Goal: Task Accomplishment & Management: Complete application form

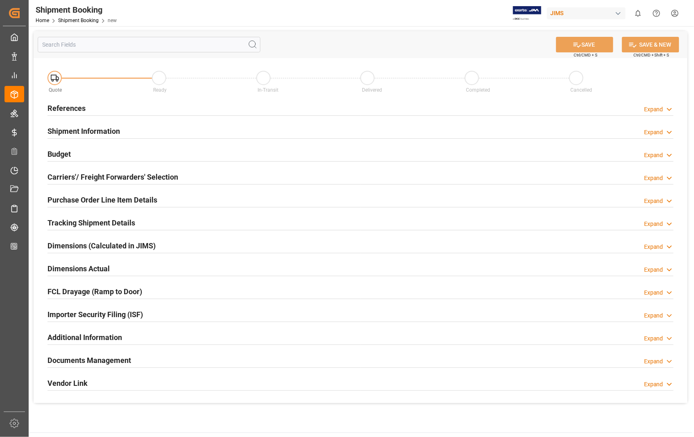
click at [66, 108] on h2 "References" at bounding box center [66, 108] width 38 height 11
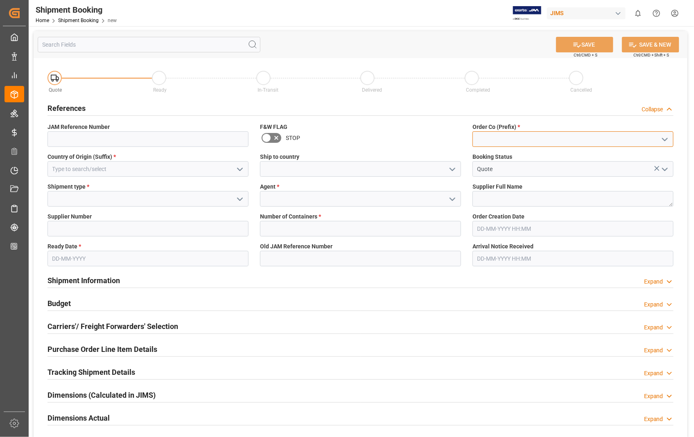
click at [518, 142] on input at bounding box center [572, 139] width 201 height 16
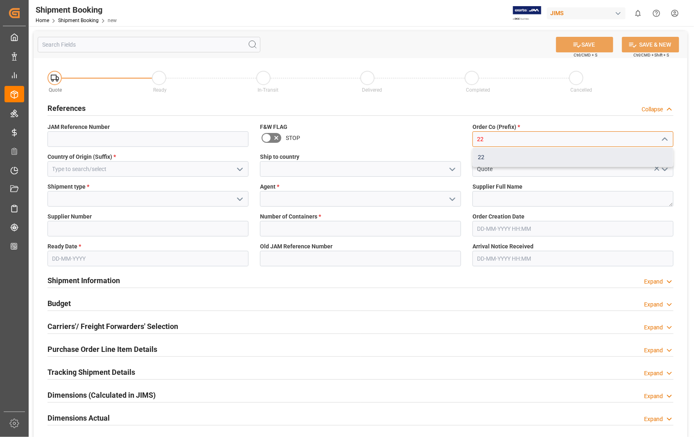
click at [492, 159] on div "22" at bounding box center [573, 157] width 200 height 18
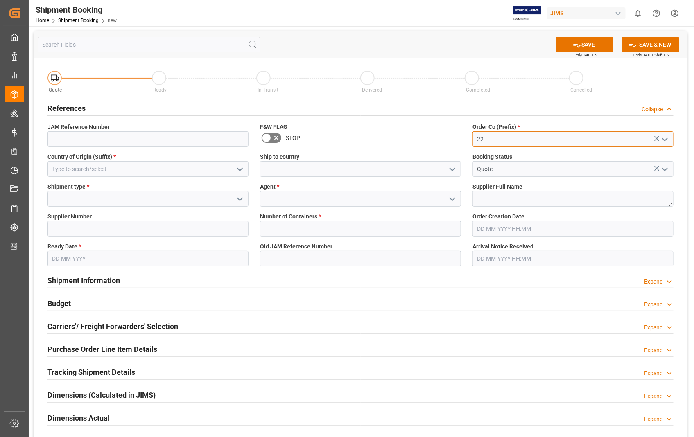
type input "22"
click at [130, 172] on input at bounding box center [147, 169] width 201 height 16
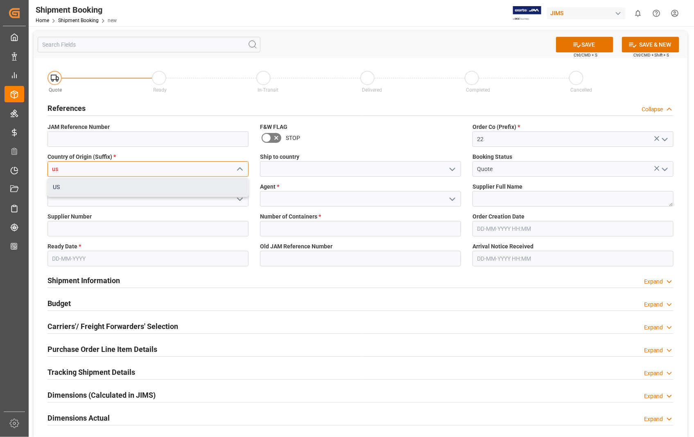
click at [73, 187] on div "US" at bounding box center [148, 187] width 200 height 18
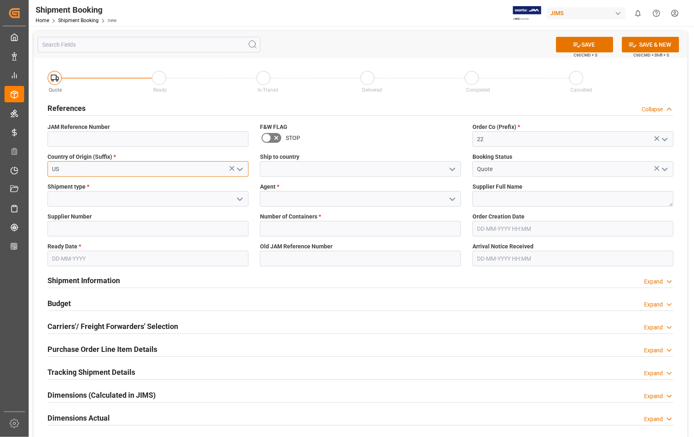
type input "US"
click at [301, 170] on input at bounding box center [360, 169] width 201 height 16
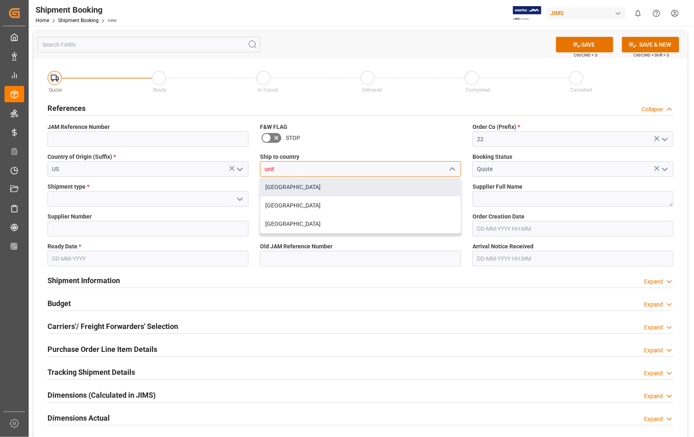
click at [276, 185] on div "[GEOGRAPHIC_DATA]" at bounding box center [360, 187] width 200 height 18
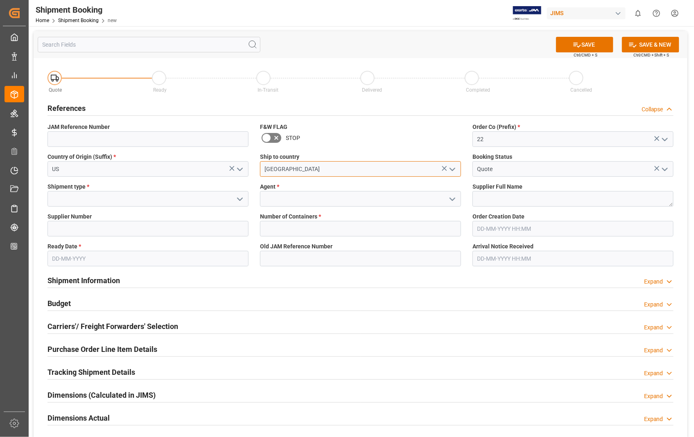
type input "[GEOGRAPHIC_DATA]"
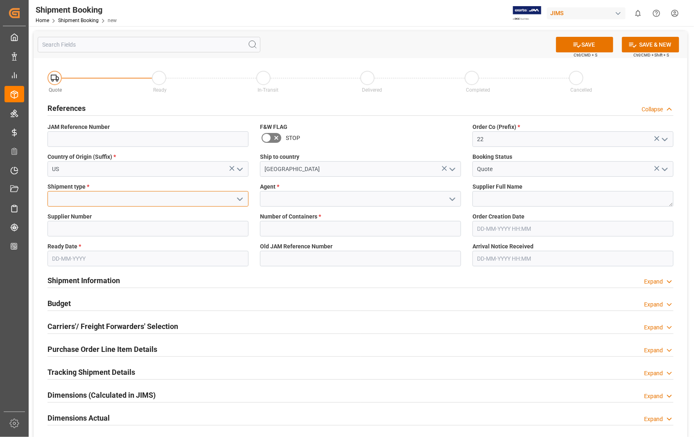
click at [75, 198] on input at bounding box center [147, 199] width 201 height 16
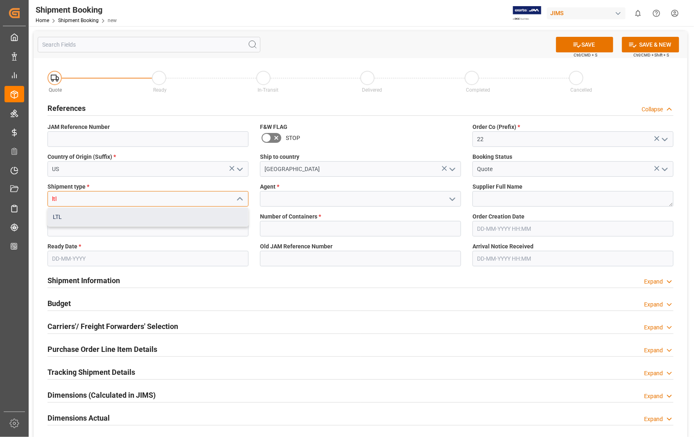
click at [54, 214] on div "LTL" at bounding box center [148, 217] width 200 height 18
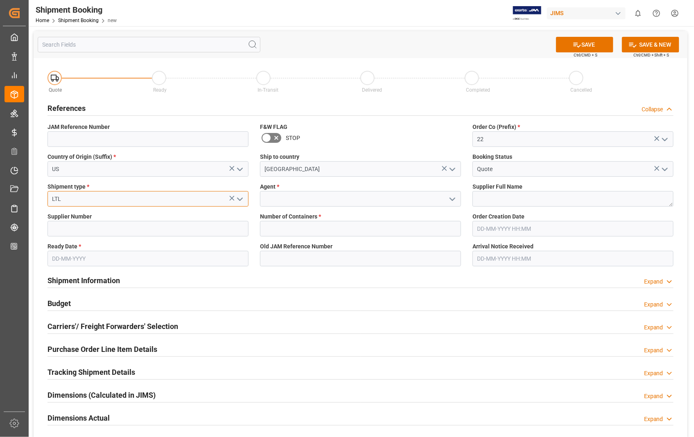
type input "LTL"
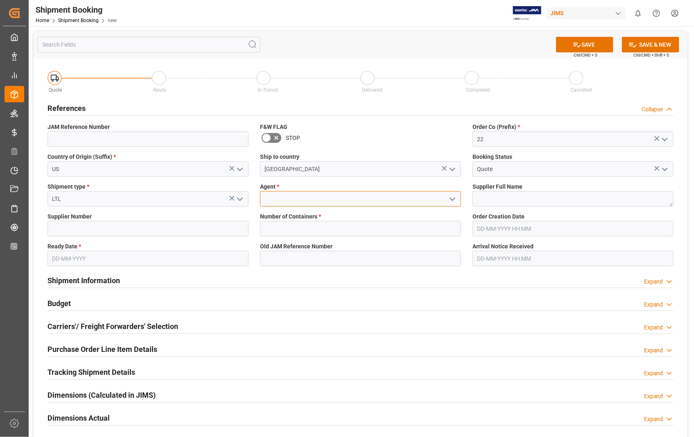
click at [312, 200] on input at bounding box center [360, 199] width 201 height 16
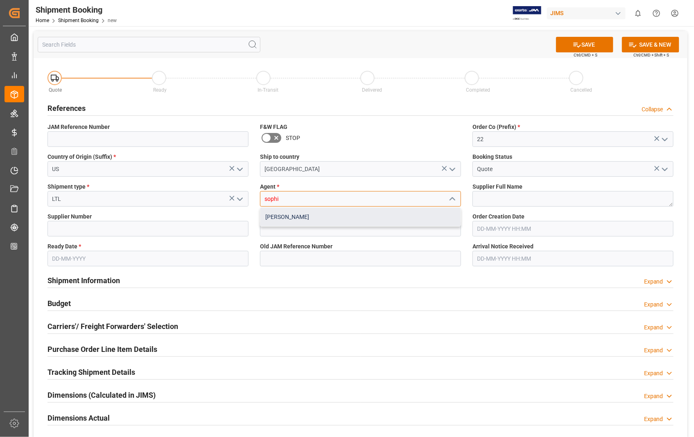
click at [297, 217] on div "[PERSON_NAME]" at bounding box center [360, 217] width 200 height 18
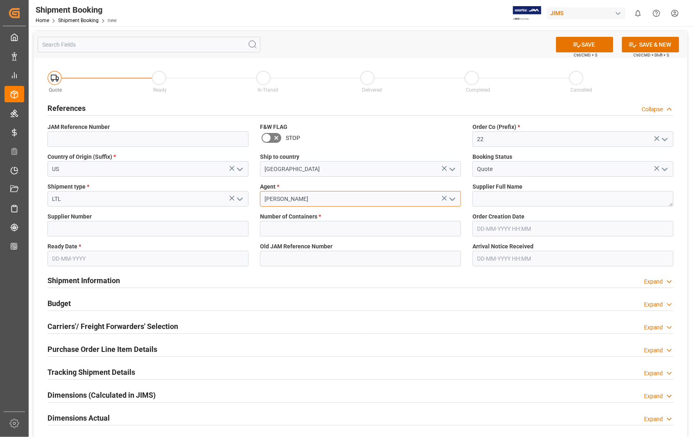
type input "[PERSON_NAME]"
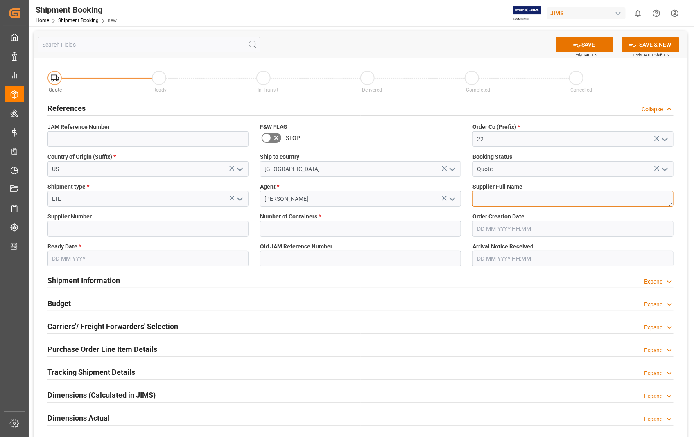
click at [502, 202] on textarea at bounding box center [572, 199] width 201 height 16
paste textarea "Loud Technologies Inc. -212"
type textarea "Loud Technologies Inc."
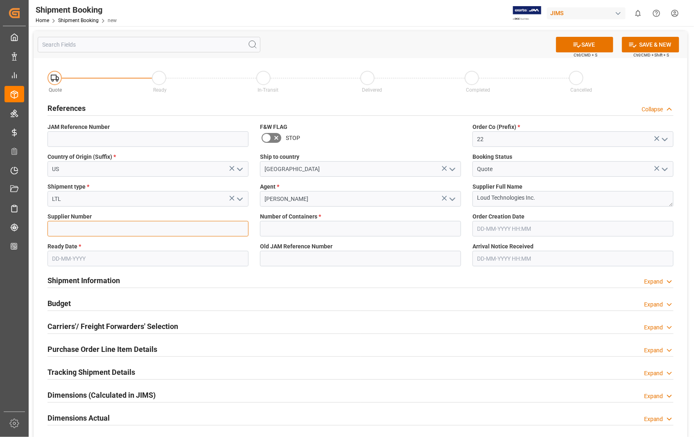
click at [104, 226] on input at bounding box center [147, 229] width 201 height 16
paste input "543498"
type input "543498"
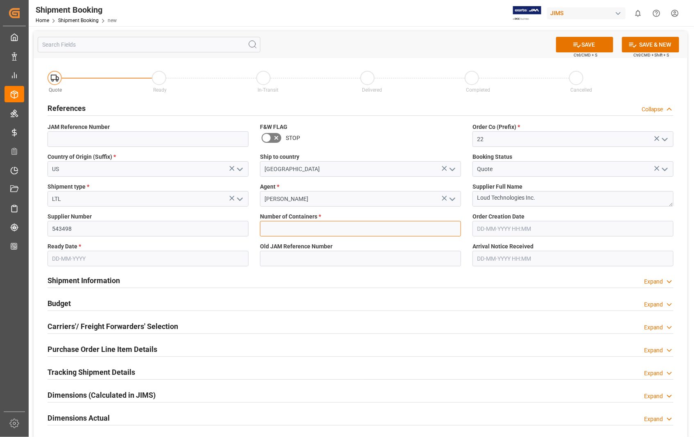
click at [304, 232] on input "text" at bounding box center [360, 229] width 201 height 16
type input "0"
type input "22-10695-US"
type input "[DATE] 18:31"
type input "[DATE]"
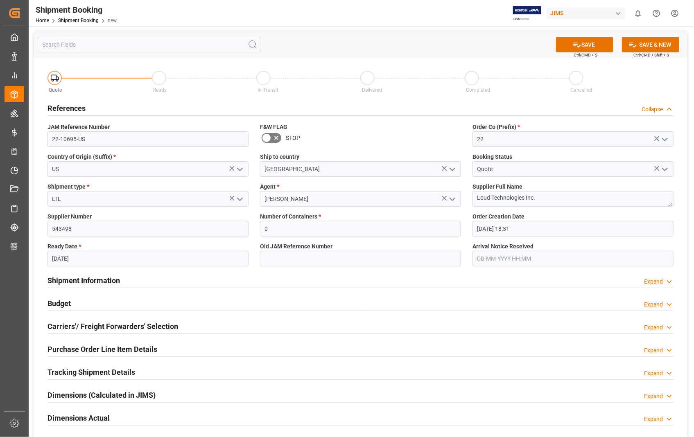
type input "[DATE] 00:00"
click at [560, 235] on input "[DATE] 18:31" at bounding box center [572, 229] width 201 height 16
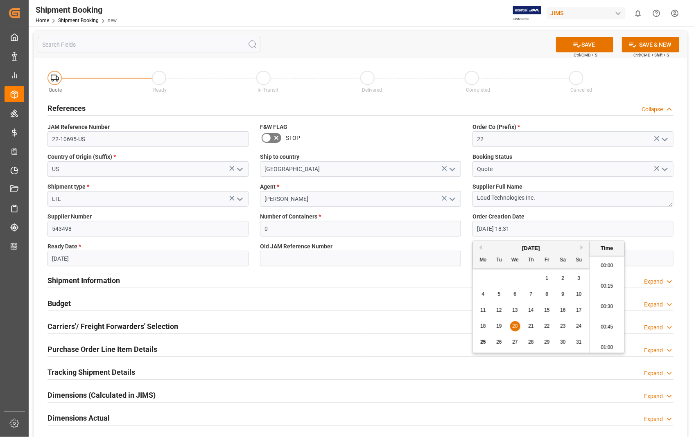
scroll to position [1476, 0]
click at [533, 328] on span "21" at bounding box center [530, 326] width 5 height 6
type input "[DATE] 18:31"
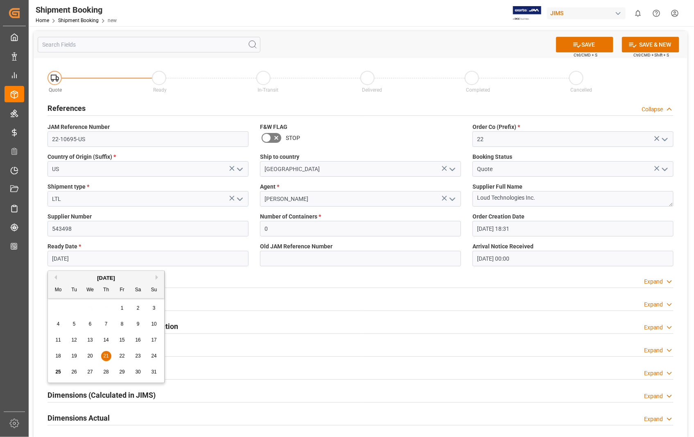
click at [96, 260] on input "[DATE]" at bounding box center [147, 259] width 201 height 16
click at [157, 278] on button "Next Month" at bounding box center [158, 277] width 5 height 5
click at [94, 324] on div "10" at bounding box center [90, 325] width 10 height 10
type input "[DATE]"
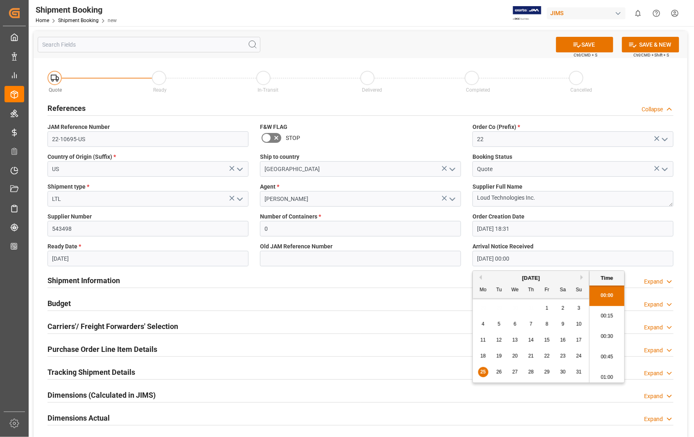
drag, startPoint x: 553, startPoint y: 257, endPoint x: 432, endPoint y: 261, distance: 120.9
click at [432, 261] on div "Quote Ready In-Transit Delivered Completed Cancelled References Collapse JAM Re…" at bounding box center [361, 305] width 654 height 495
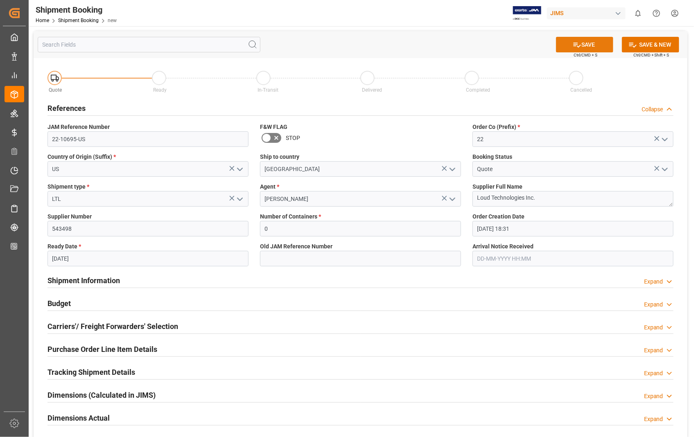
click at [594, 44] on button "SAVE" at bounding box center [584, 45] width 57 height 16
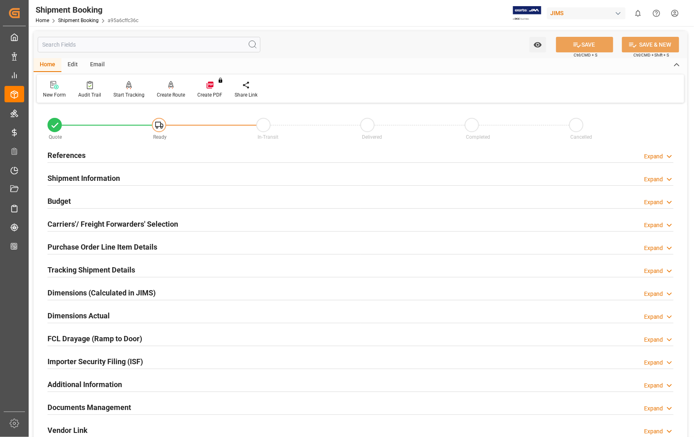
click at [129, 224] on h2 "Carriers'/ Freight Forwarders' Selection" at bounding box center [112, 224] width 131 height 11
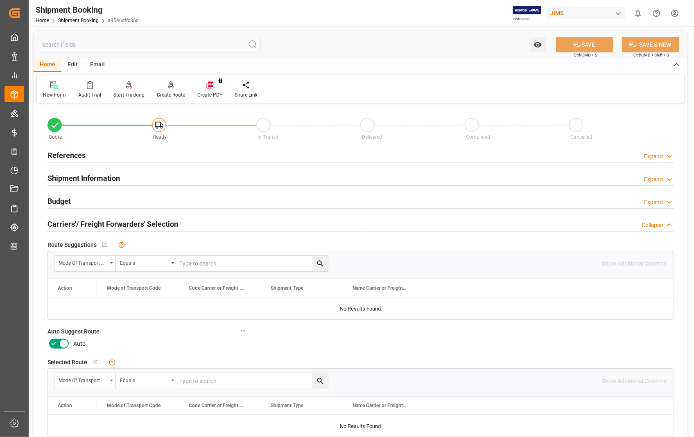
click at [62, 344] on icon at bounding box center [64, 344] width 10 height 10
click at [0, 0] on input "checkbox" at bounding box center [0, 0] width 0 height 0
click at [594, 48] on button "SAVE" at bounding box center [584, 45] width 57 height 16
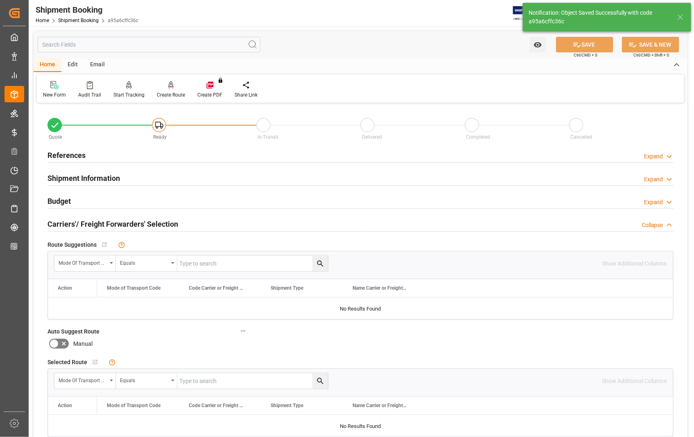
type input "Ready"
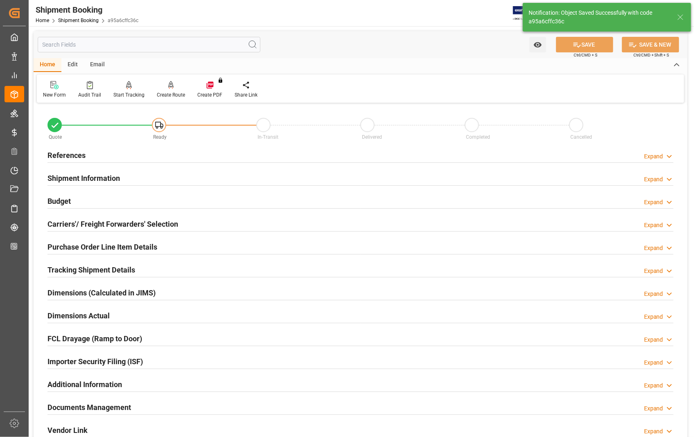
click at [74, 153] on h2 "References" at bounding box center [66, 155] width 38 height 11
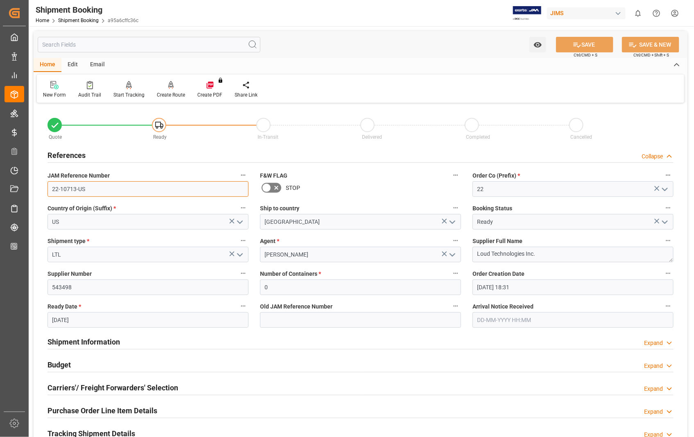
drag, startPoint x: 88, startPoint y: 190, endPoint x: 34, endPoint y: 190, distance: 53.6
click at [34, 190] on div "Quote Ready In-Transit Delivered Completed Cancelled References Collapse JAM Re…" at bounding box center [361, 359] width 654 height 509
click at [99, 190] on input "22-10713-US" at bounding box center [147, 189] width 201 height 16
drag, startPoint x: 99, startPoint y: 190, endPoint x: 42, endPoint y: 190, distance: 57.3
click at [42, 190] on div "JAM Reference Number 22-10713-US" at bounding box center [148, 183] width 212 height 33
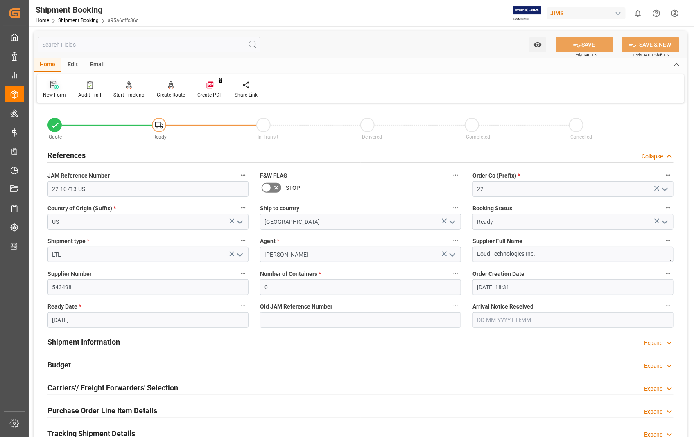
click at [54, 84] on icon at bounding box center [54, 85] width 8 height 8
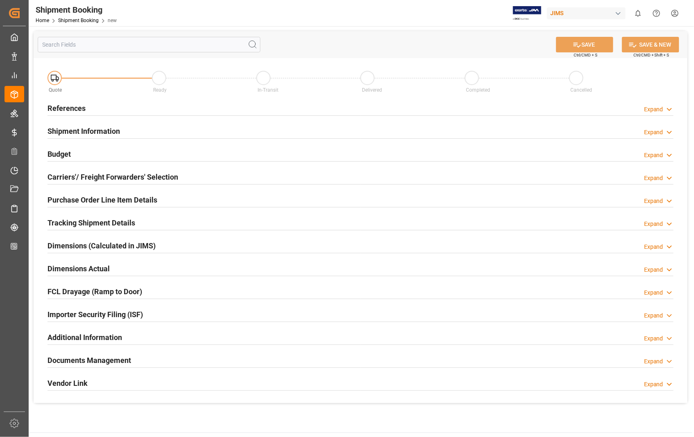
click at [63, 112] on h2 "References" at bounding box center [66, 108] width 38 height 11
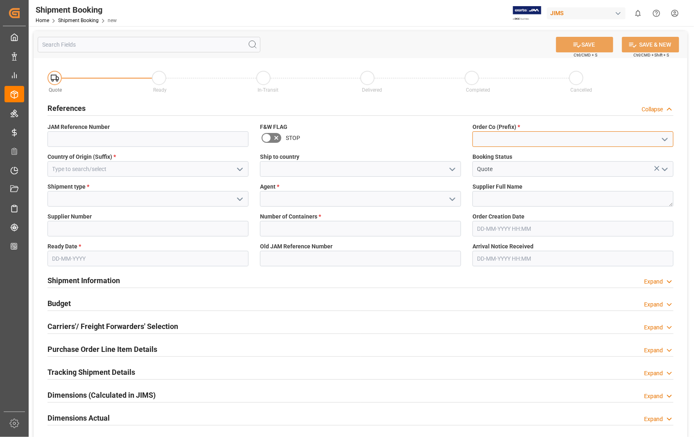
click at [485, 138] on input at bounding box center [572, 139] width 201 height 16
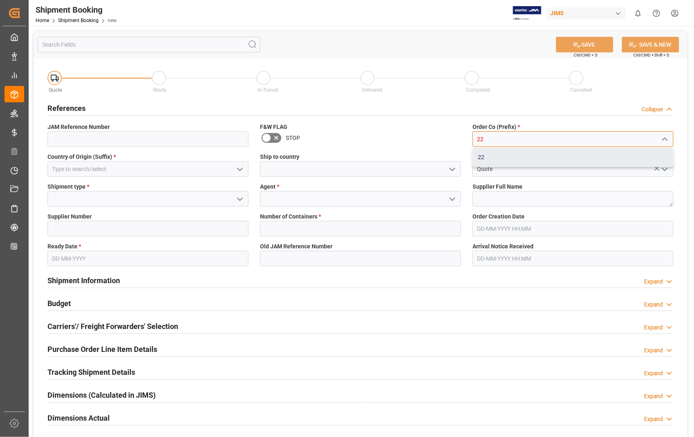
click at [482, 155] on div "22" at bounding box center [573, 157] width 200 height 18
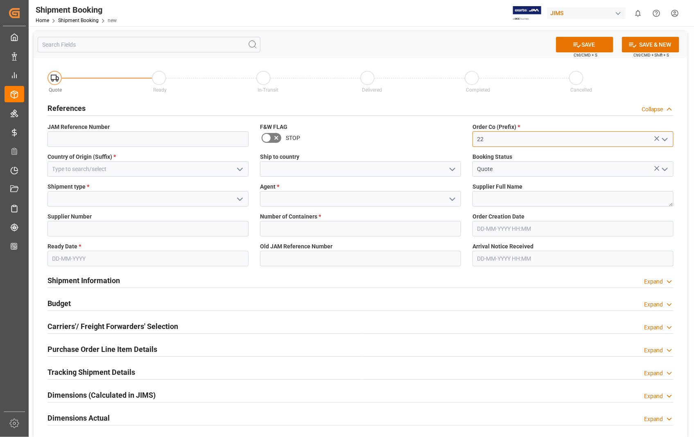
type input "22"
click at [142, 168] on input at bounding box center [147, 169] width 201 height 16
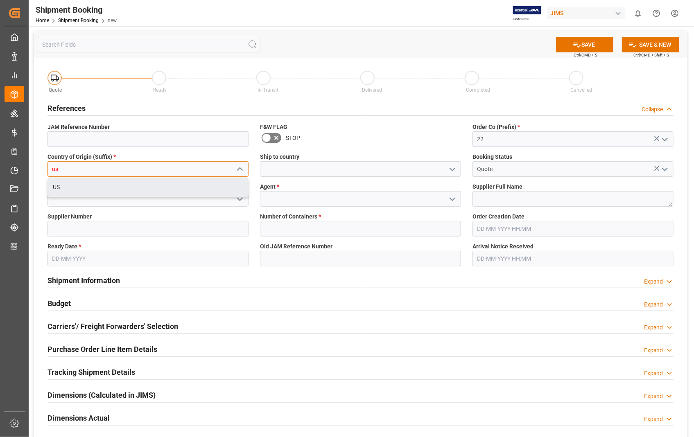
click at [63, 188] on div "US" at bounding box center [148, 187] width 200 height 18
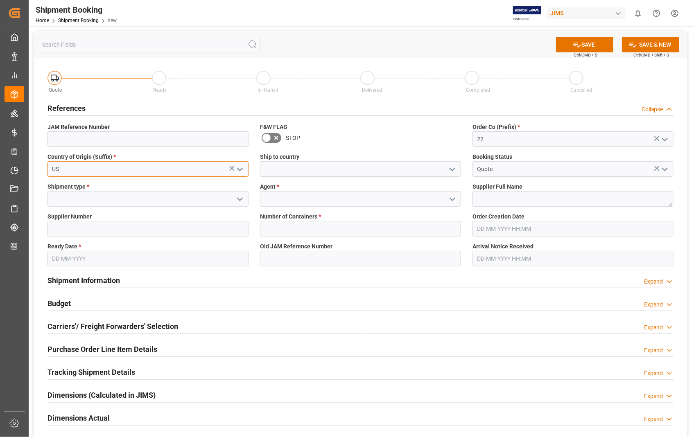
type input "US"
click at [308, 169] on input at bounding box center [360, 169] width 201 height 16
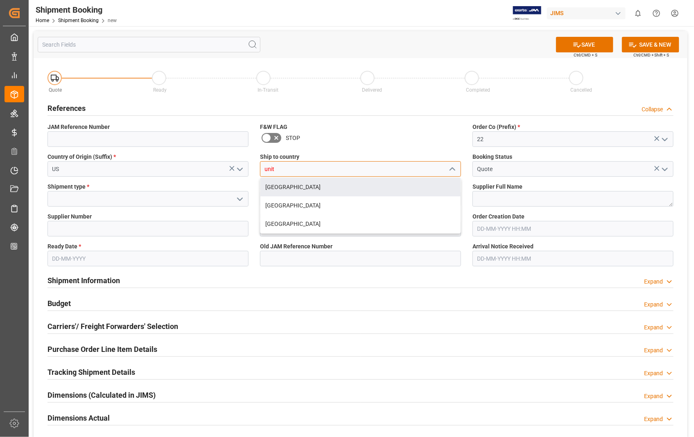
click at [285, 187] on div "[GEOGRAPHIC_DATA]" at bounding box center [360, 187] width 200 height 18
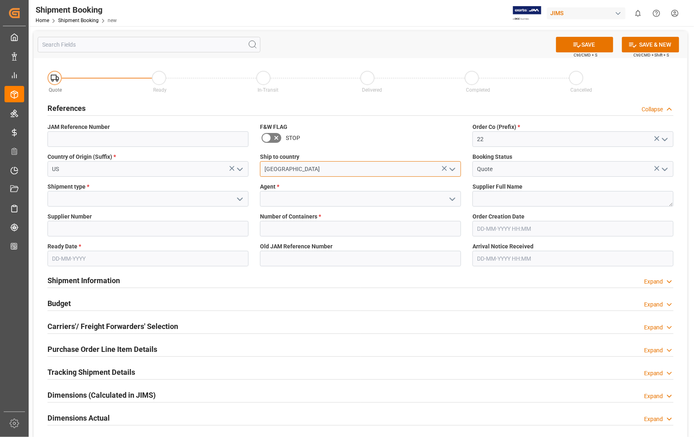
type input "[GEOGRAPHIC_DATA]"
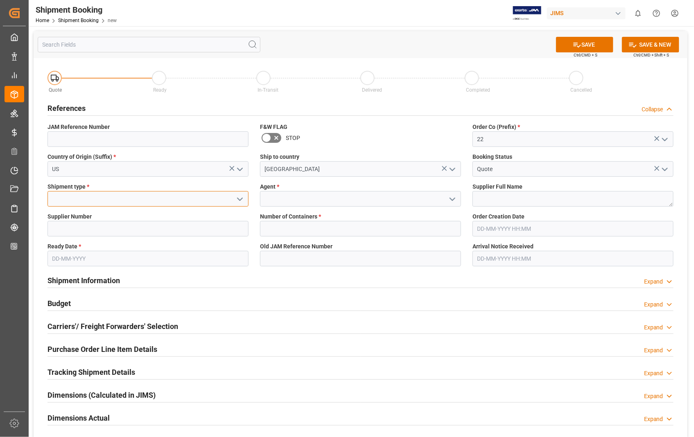
click at [92, 197] on input at bounding box center [147, 199] width 201 height 16
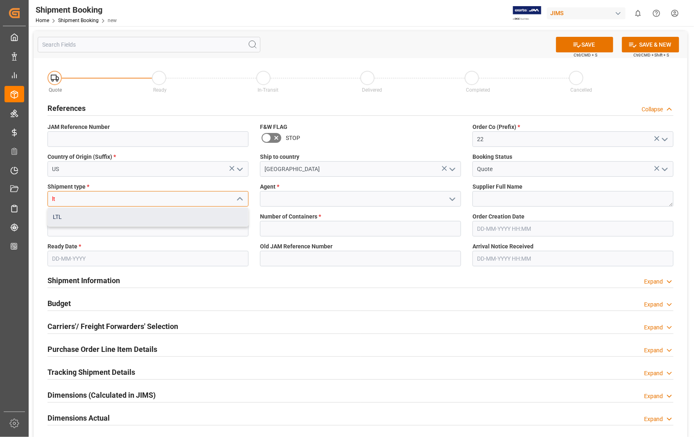
click at [72, 216] on div "LTL" at bounding box center [148, 217] width 200 height 18
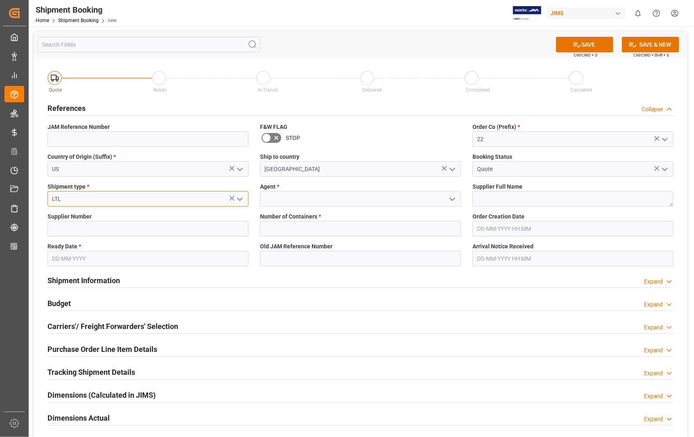
type input "LTL"
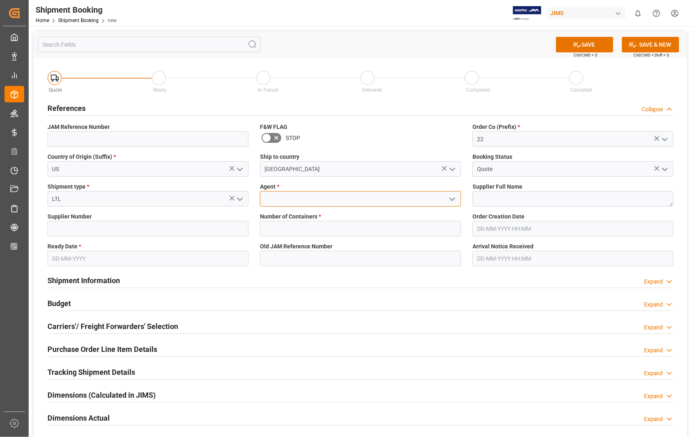
click at [280, 198] on input at bounding box center [360, 199] width 201 height 16
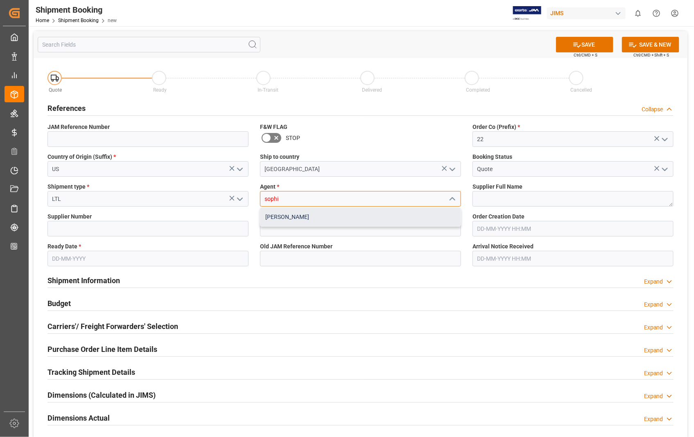
click at [279, 213] on div "[PERSON_NAME]" at bounding box center [360, 217] width 200 height 18
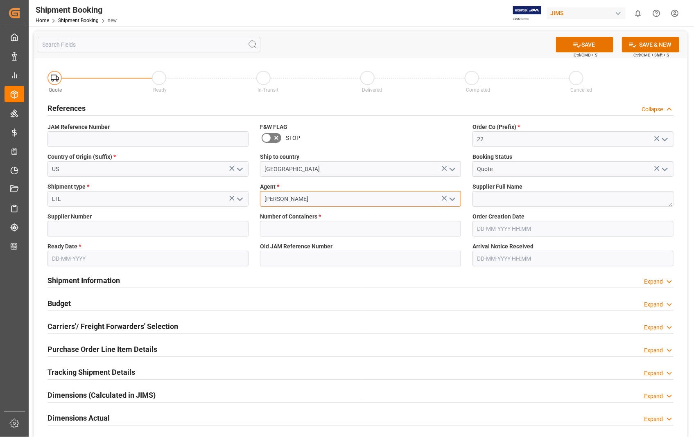
type input "[PERSON_NAME]"
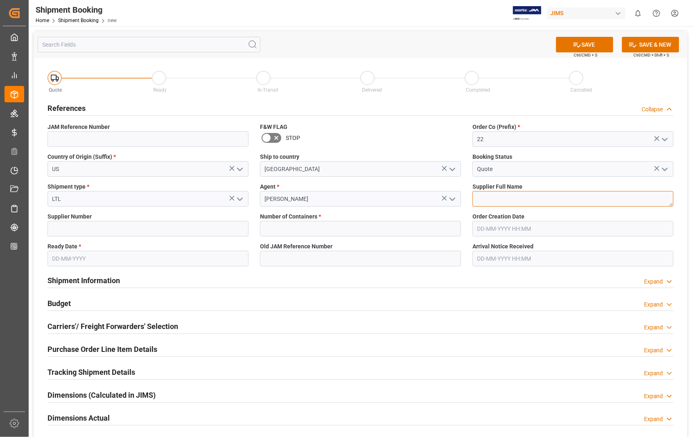
click at [506, 197] on textarea at bounding box center [572, 199] width 201 height 16
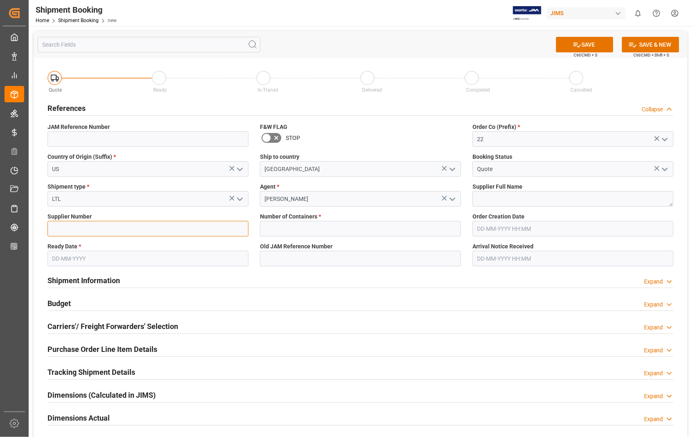
click at [92, 226] on input at bounding box center [147, 229] width 201 height 16
paste input "22-10713-US"
type input "22-10713-US"
drag, startPoint x: 87, startPoint y: 230, endPoint x: 46, endPoint y: 229, distance: 40.5
click at [46, 229] on div "Supplier Number 22-10713-US" at bounding box center [148, 225] width 212 height 30
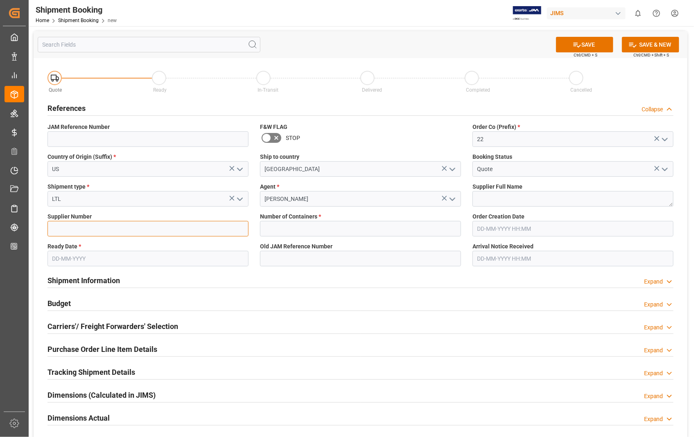
paste input "404539"
type input "404539"
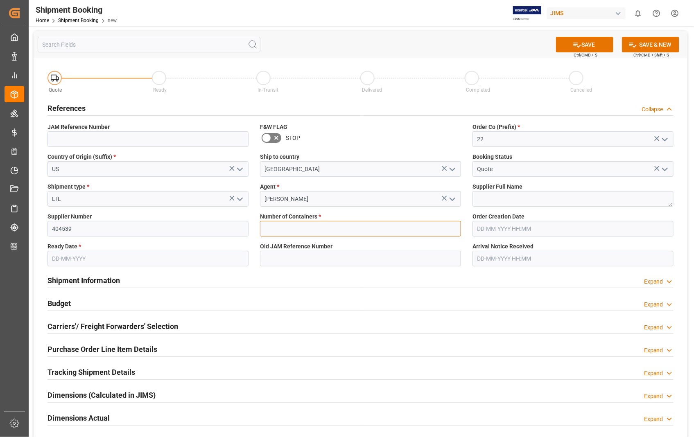
click at [285, 230] on input "text" at bounding box center [360, 229] width 201 height 16
type input "0"
type input "22-10695-US"
type input "[DATE] 18:31"
type input "[DATE]"
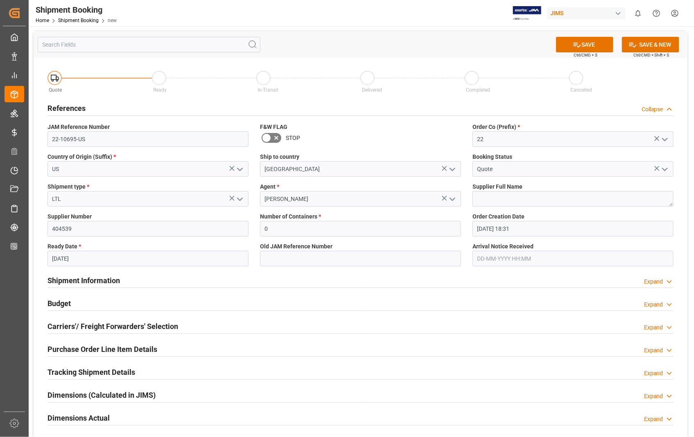
type input "[DATE] 00:00"
click at [490, 203] on textarea at bounding box center [572, 199] width 201 height 16
paste textarea "Audio-Technica US, Inc"
type textarea "Audio-Technica US, Inc"
click at [543, 226] on input "[DATE] 18:31" at bounding box center [572, 229] width 201 height 16
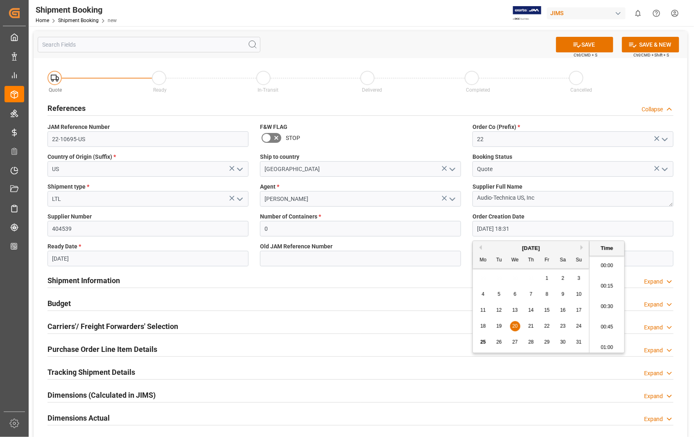
scroll to position [1476, 0]
click at [550, 328] on div "22" at bounding box center [547, 327] width 10 height 10
type input "[DATE] 18:31"
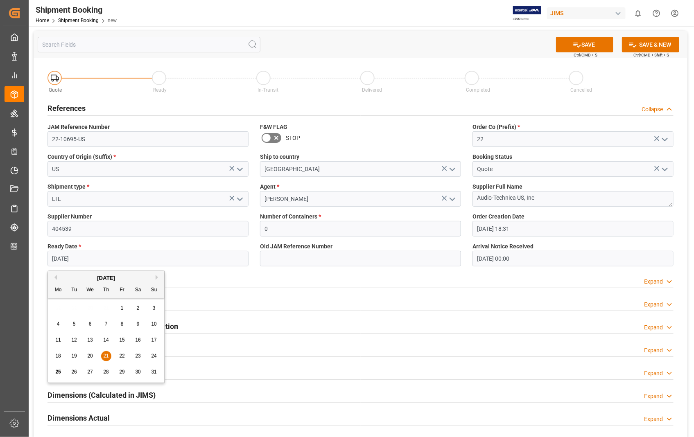
click at [116, 264] on input "[DATE]" at bounding box center [147, 259] width 201 height 16
click at [157, 276] on button "Next Month" at bounding box center [158, 277] width 5 height 5
click at [137, 342] on span "20" at bounding box center [137, 340] width 5 height 6
type input "[DATE]"
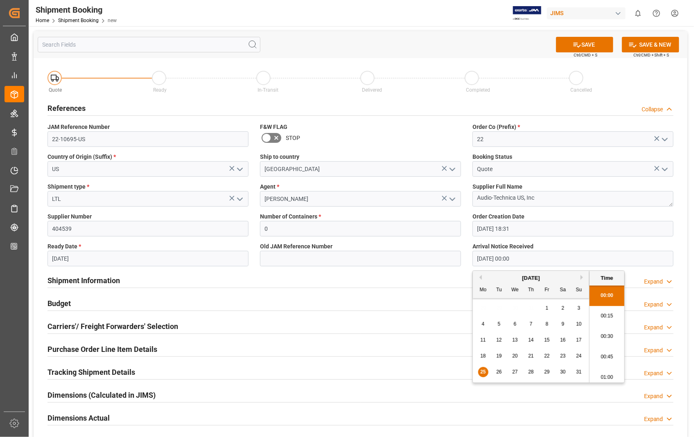
drag, startPoint x: 527, startPoint y: 262, endPoint x: 463, endPoint y: 260, distance: 63.5
click at [463, 260] on div "Quote Ready In-Transit Delivered Completed Cancelled References Collapse JAM Re…" at bounding box center [361, 305] width 654 height 495
click at [582, 43] on button "SAVE" at bounding box center [584, 45] width 57 height 16
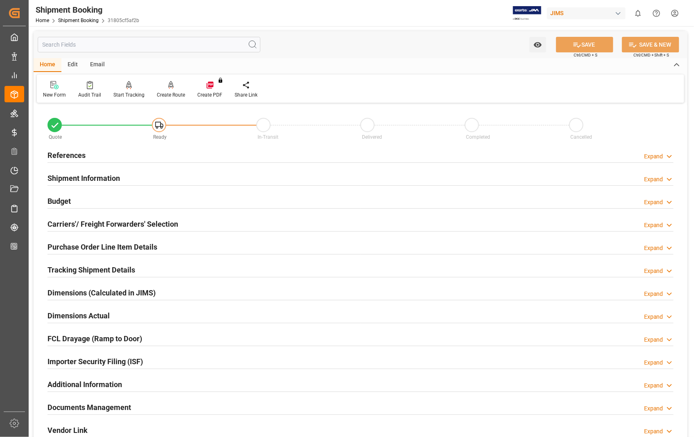
click at [87, 224] on h2 "Carriers'/ Freight Forwarders' Selection" at bounding box center [112, 224] width 131 height 11
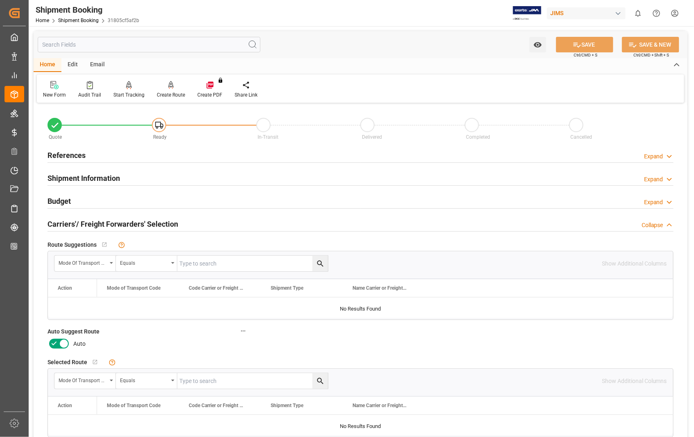
click at [65, 342] on icon at bounding box center [64, 344] width 4 height 4
click at [0, 0] on input "checkbox" at bounding box center [0, 0] width 0 height 0
click at [590, 44] on button "SAVE" at bounding box center [584, 45] width 57 height 16
click at [74, 154] on h2 "References" at bounding box center [66, 155] width 38 height 11
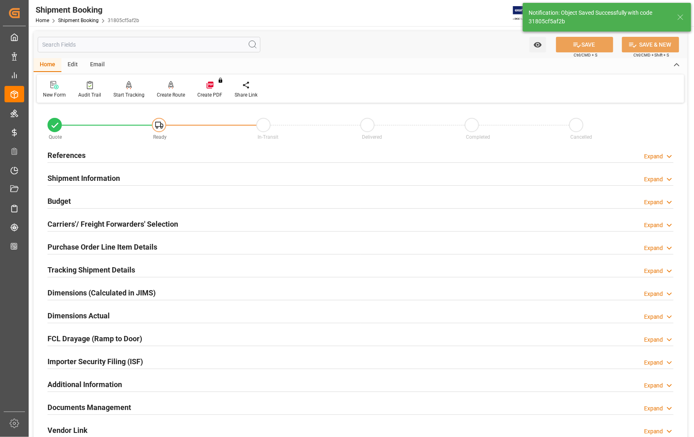
type input "Ready"
drag, startPoint x: 96, startPoint y: 189, endPoint x: 50, endPoint y: 190, distance: 46.3
click at [50, 190] on div "Quote Ready In-Transit Delivered Completed Cancelled References Expand JAM Refe…" at bounding box center [361, 277] width 654 height 345
click at [65, 154] on h2 "References" at bounding box center [66, 155] width 38 height 11
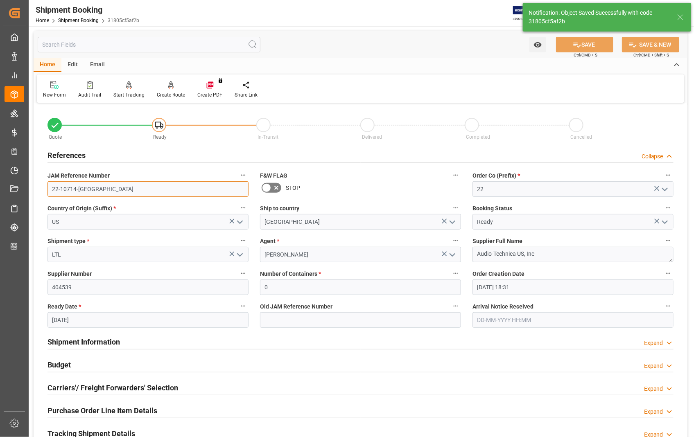
drag, startPoint x: 90, startPoint y: 190, endPoint x: 47, endPoint y: 187, distance: 43.1
click at [47, 187] on input "22-10714-US" at bounding box center [147, 189] width 201 height 16
